Goal: Transaction & Acquisition: Download file/media

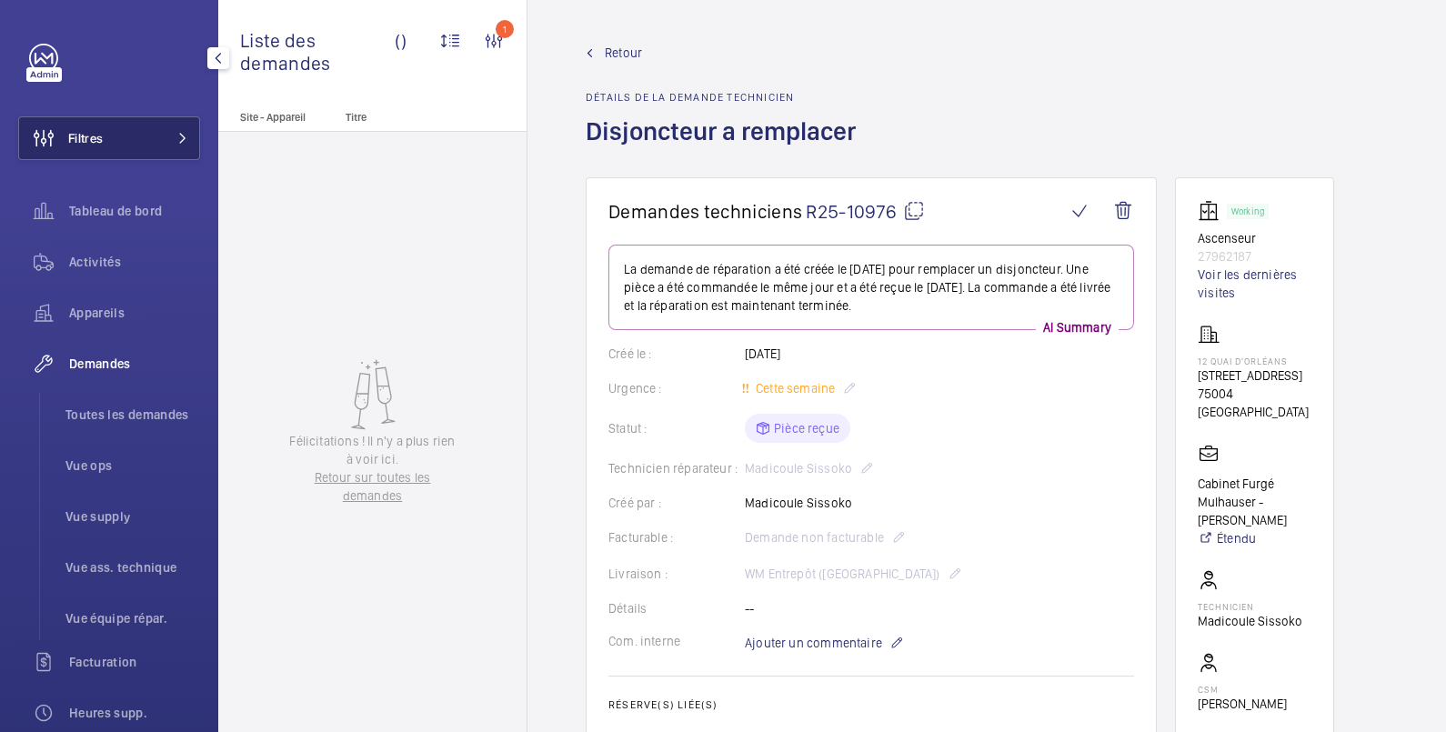
click at [114, 134] on button "Filtres" at bounding box center [109, 138] width 182 height 44
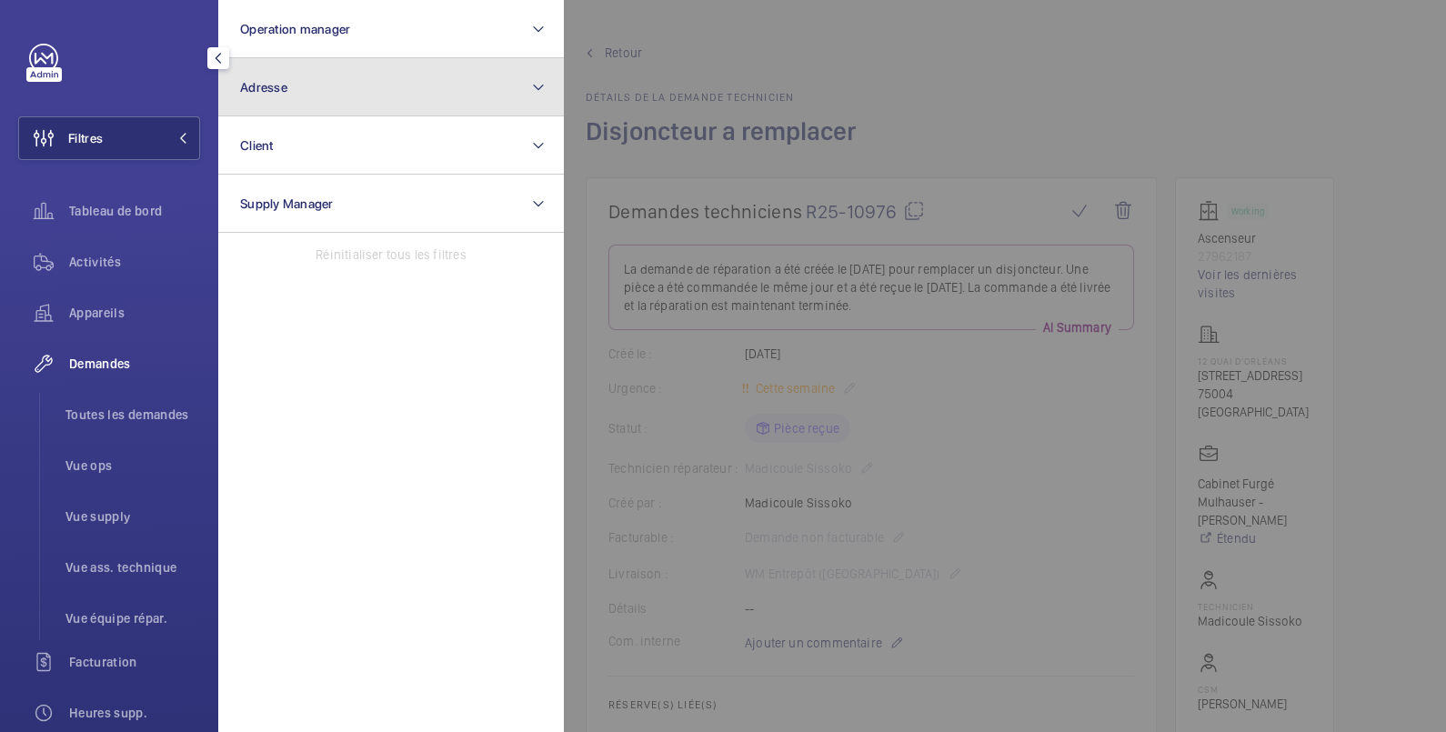
click at [282, 73] on button "Adresse" at bounding box center [391, 87] width 346 height 58
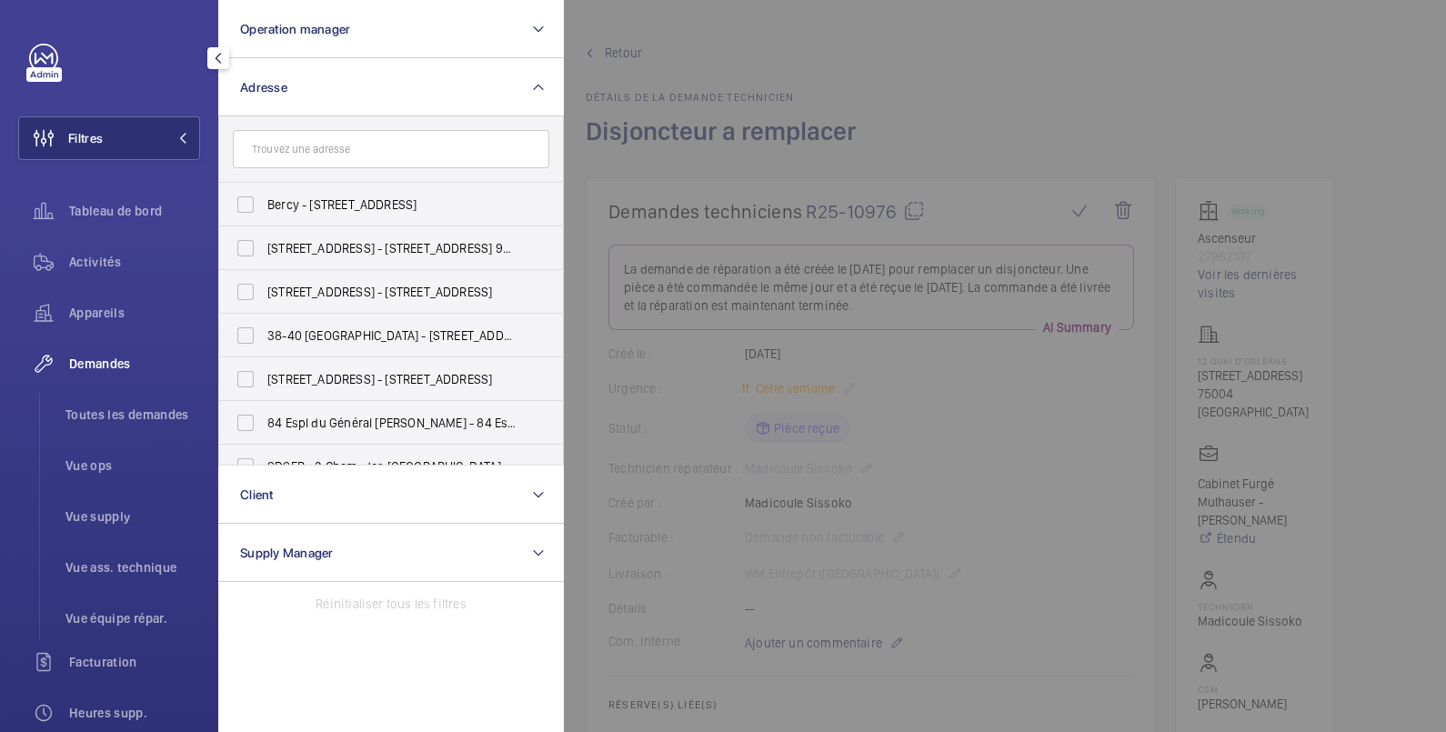
click at [310, 146] on input "text" at bounding box center [391, 149] width 317 height 38
type input "[STREET_ADDRESS]"
click at [318, 208] on span "avenue" at bounding box center [311, 204] width 41 height 15
click at [264, 208] on input "[GEOGRAPHIC_DATA][STREET_ADDRESS]" at bounding box center [245, 204] width 36 height 36
checkbox input "true"
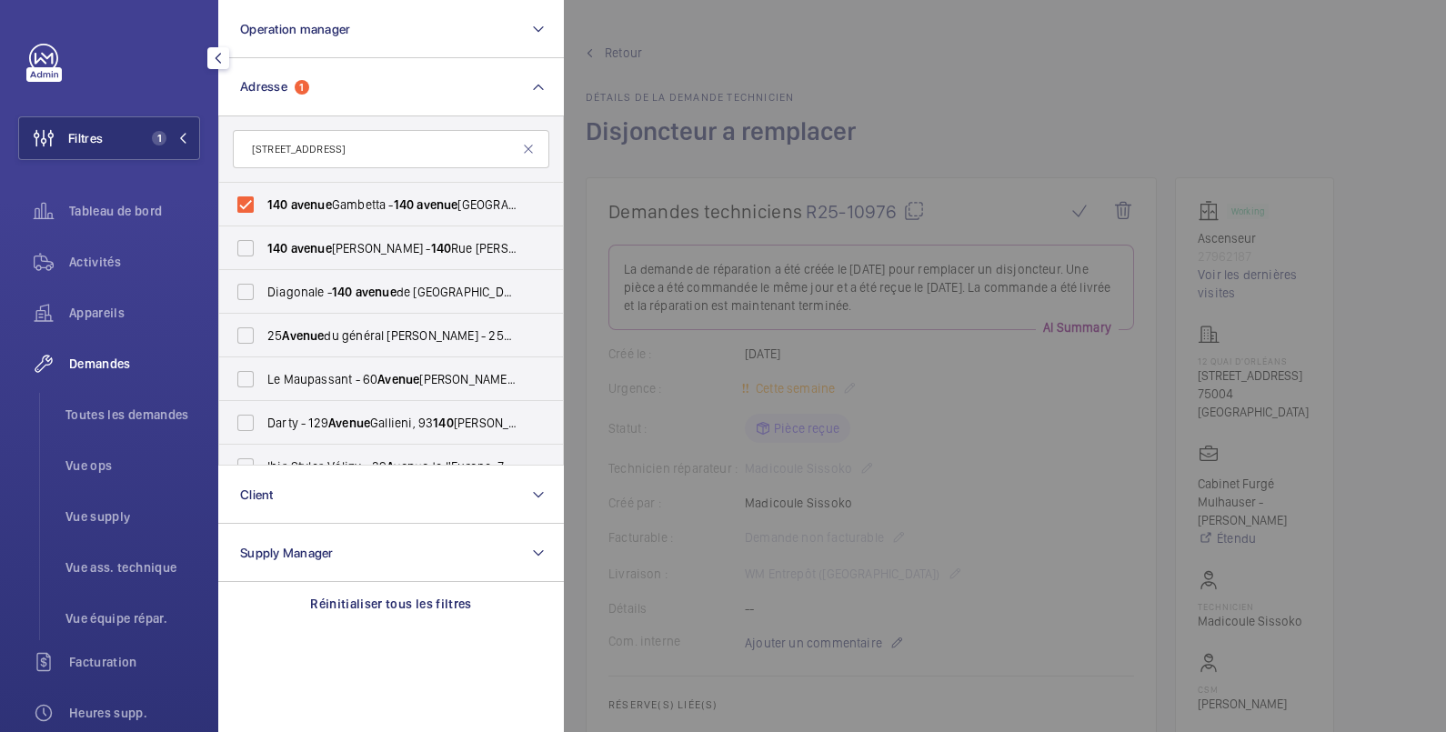
click at [790, 20] on div at bounding box center [1287, 366] width 1446 height 732
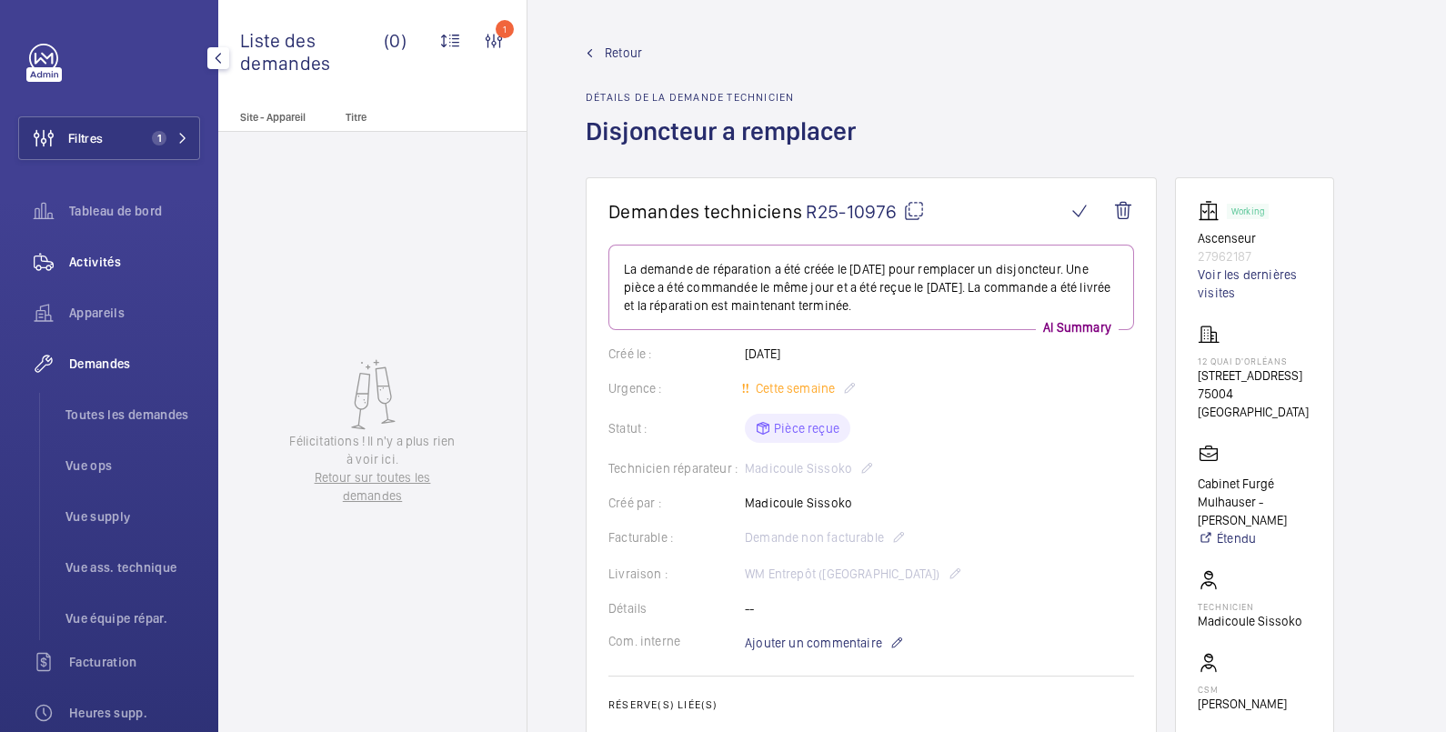
click at [112, 267] on span "Activités" at bounding box center [134, 262] width 131 height 18
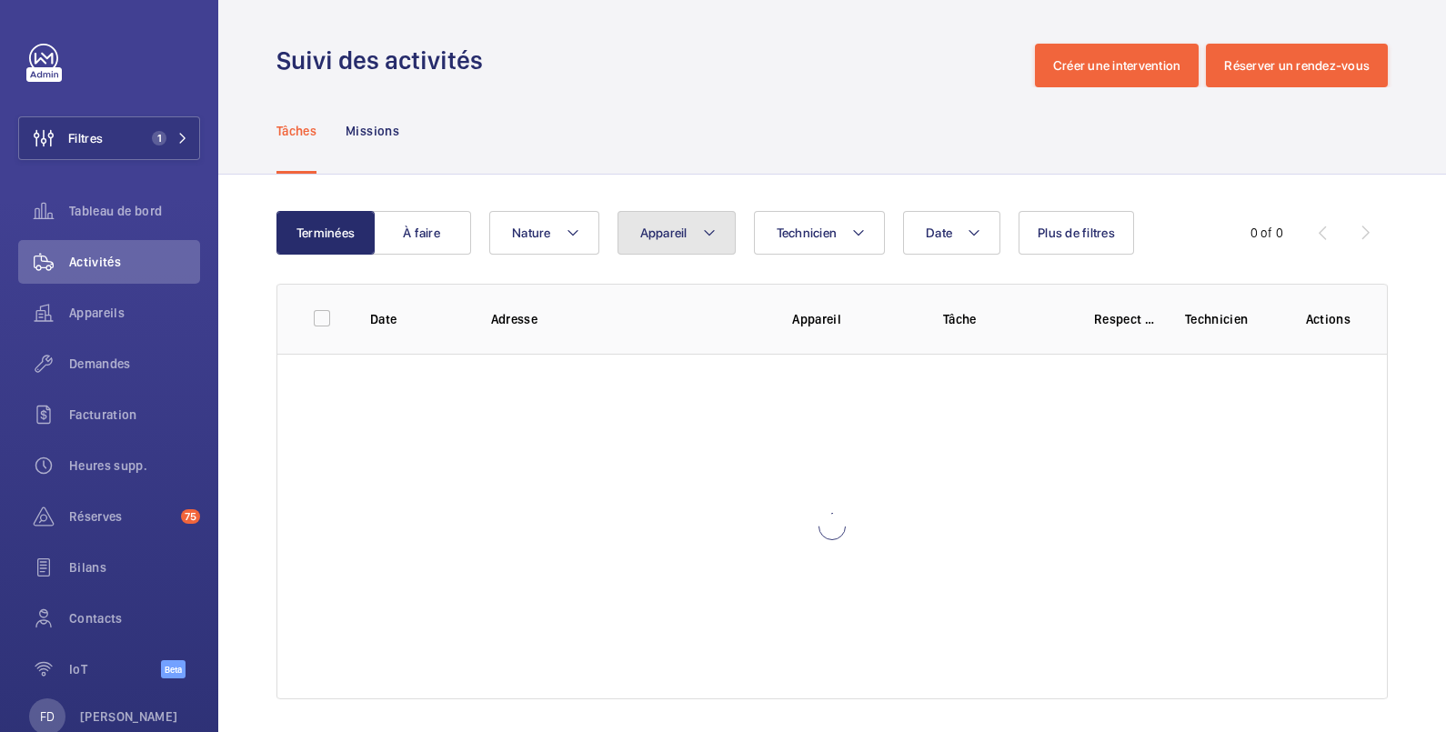
click at [641, 224] on button "Appareil" at bounding box center [677, 233] width 118 height 44
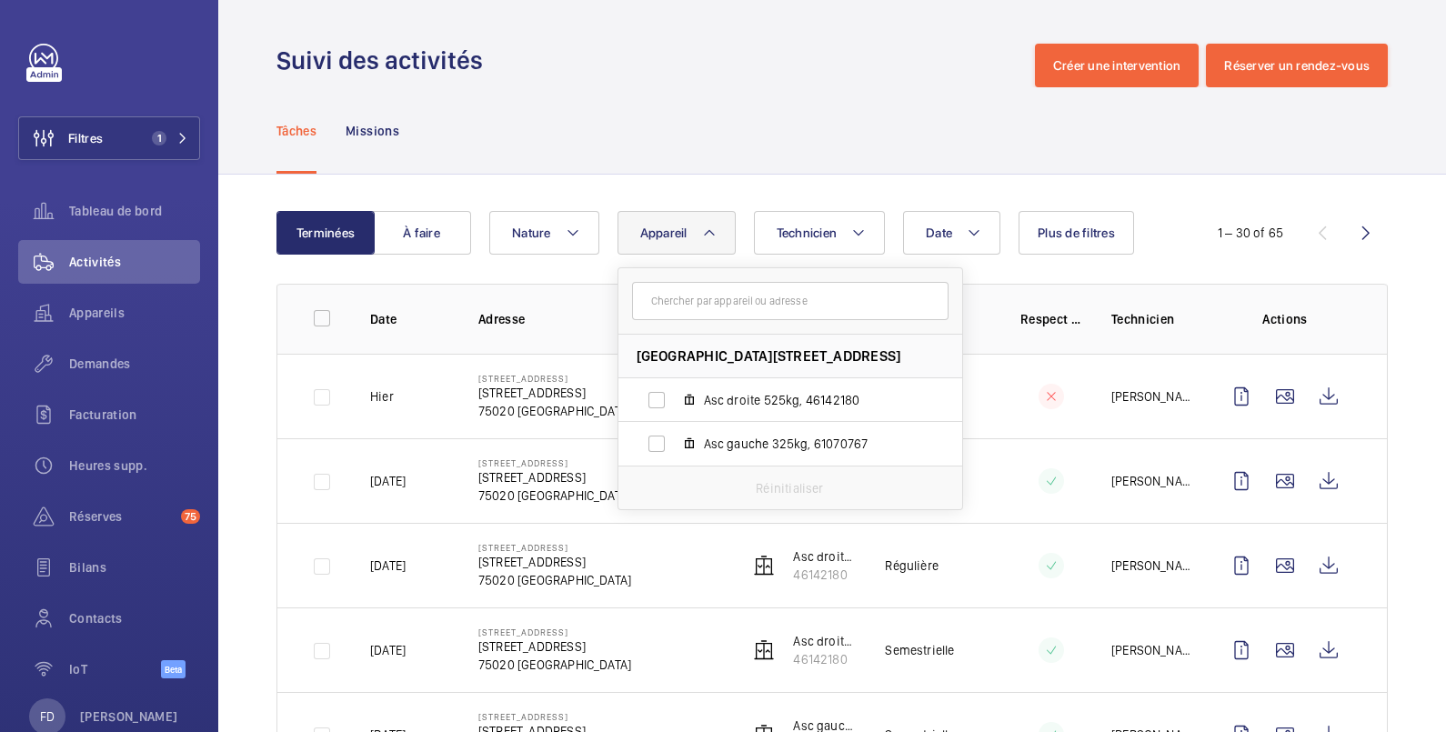
click at [751, 114] on div "Tâches Missions" at bounding box center [833, 130] width 1112 height 86
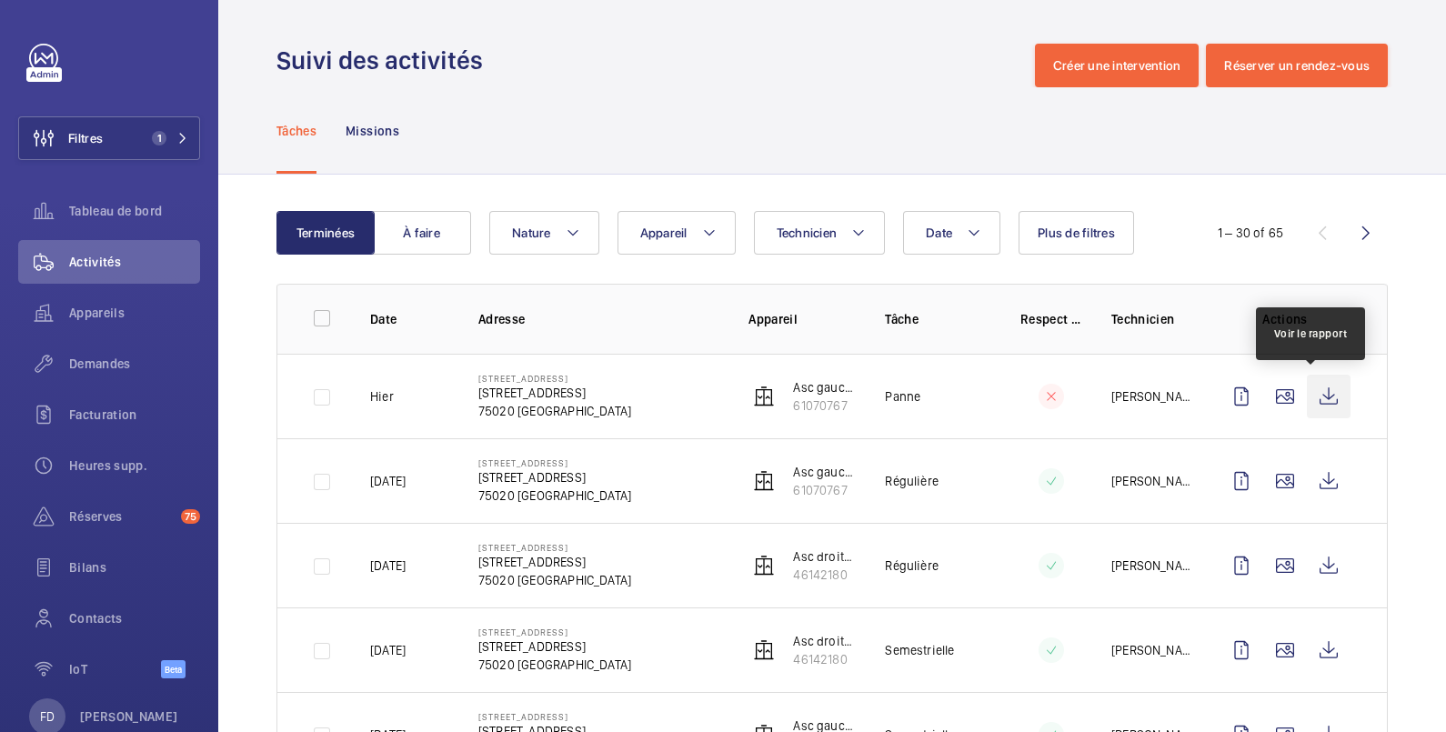
click at [1310, 395] on wm-front-icon-button at bounding box center [1329, 397] width 44 height 44
